Goal: Task Accomplishment & Management: Use online tool/utility

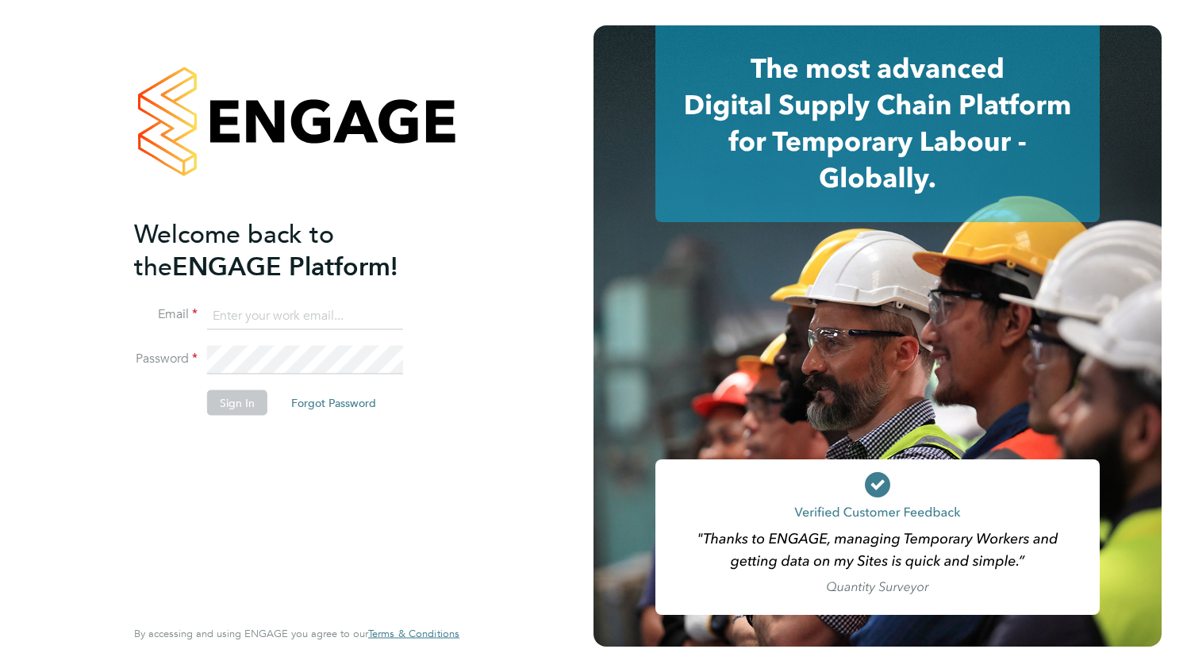
type input "kayla.venables@justice.gov.uk"
click at [217, 411] on button "Sign In" at bounding box center [237, 402] width 60 height 25
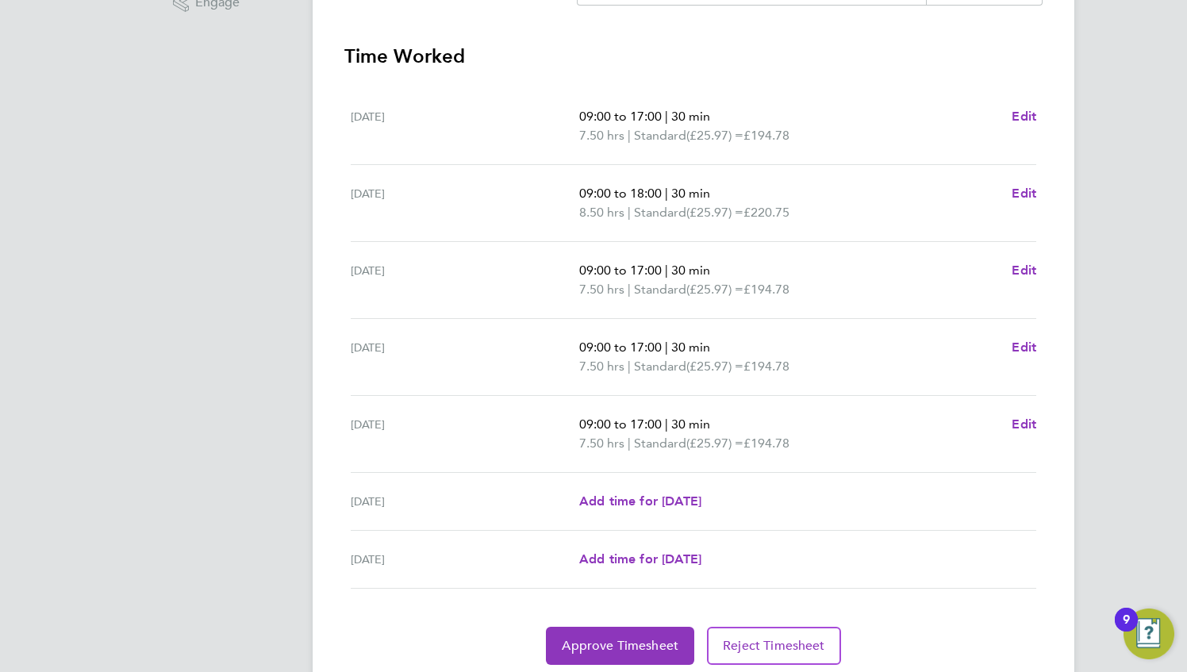
scroll to position [430, 0]
click at [631, 641] on span "Approve Timesheet" at bounding box center [620, 647] width 117 height 16
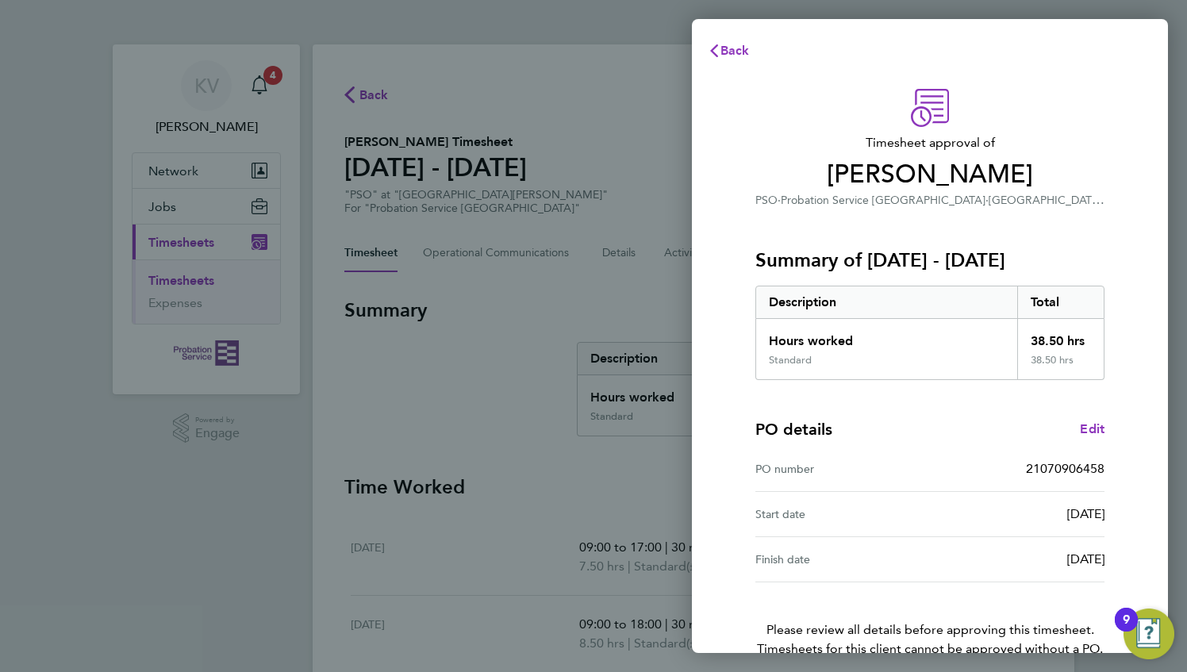
scroll to position [86, 0]
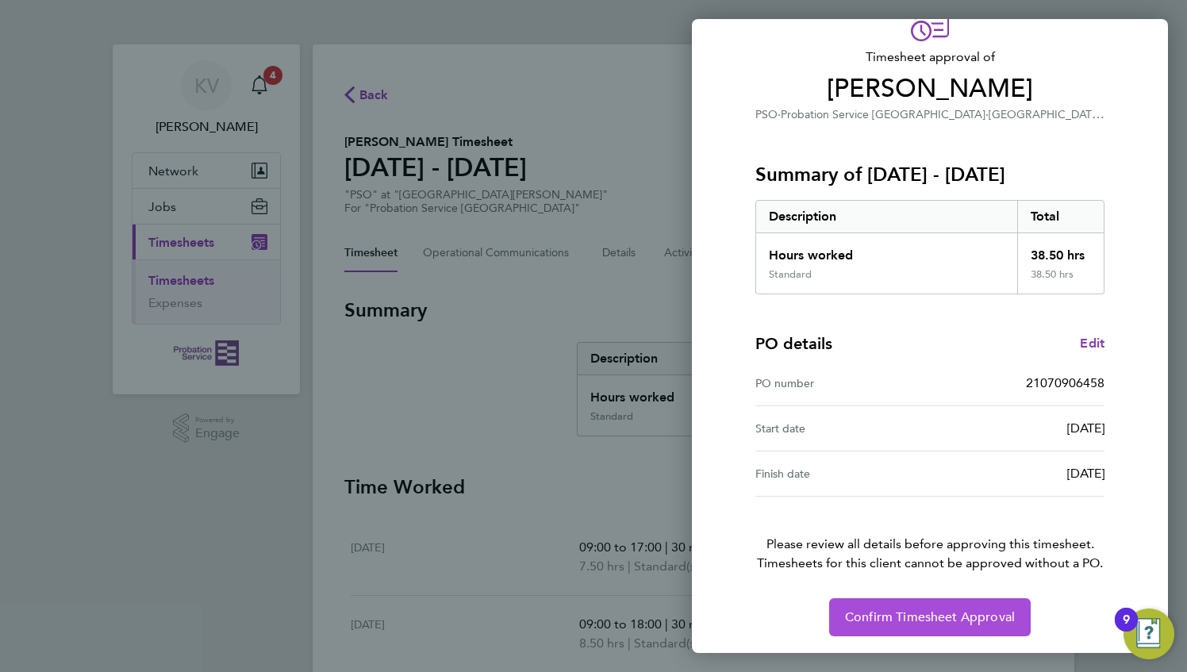
click at [885, 620] on span "Confirm Timesheet Approval" at bounding box center [930, 617] width 170 height 16
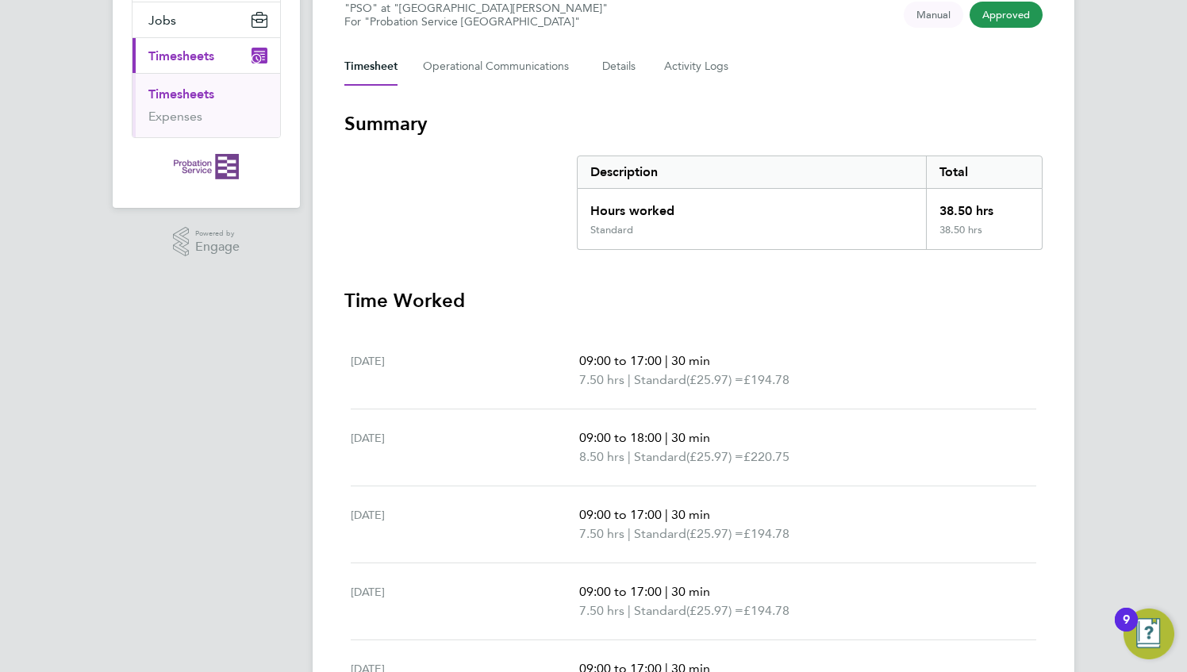
scroll to position [187, 0]
